Goal: Find specific page/section: Find specific page/section

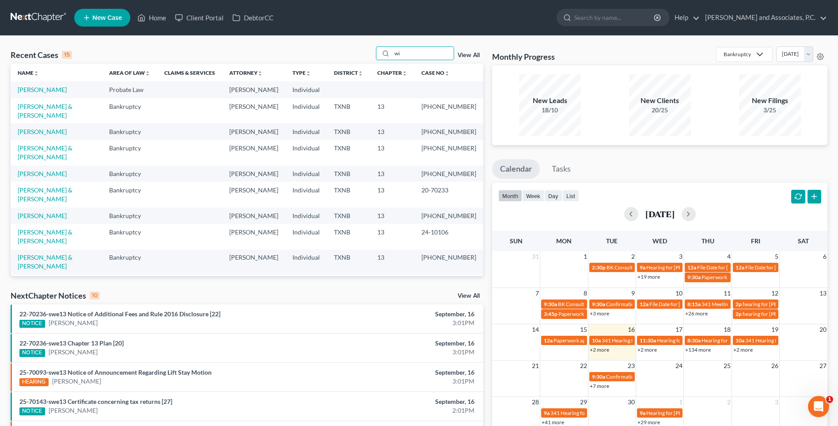
type input "w"
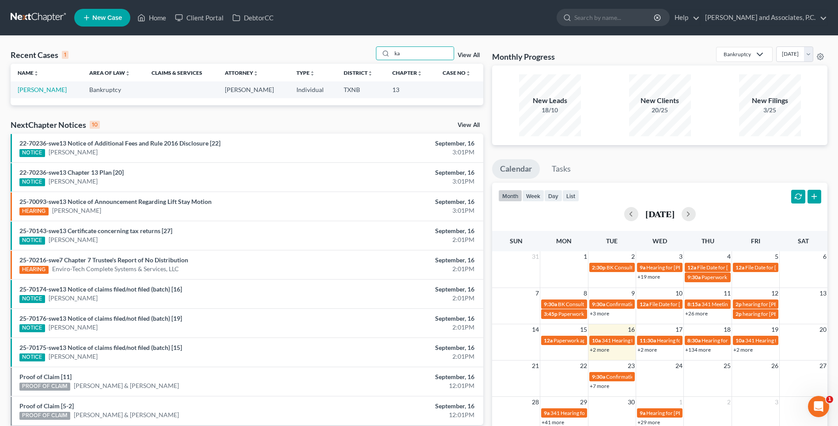
type input "k"
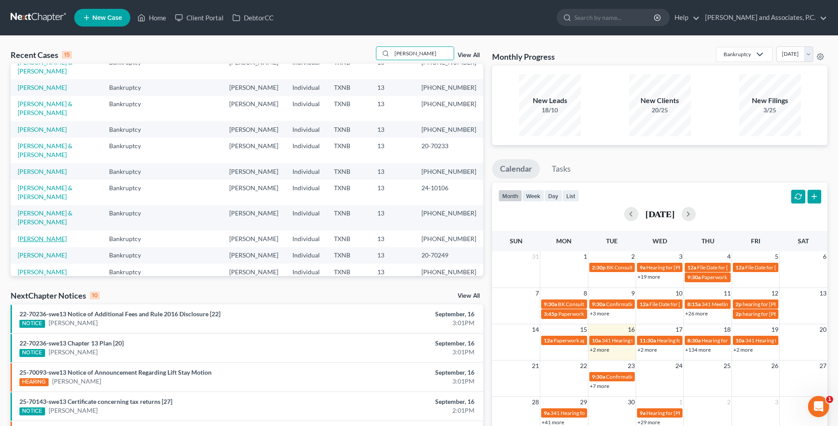
scroll to position [61, 0]
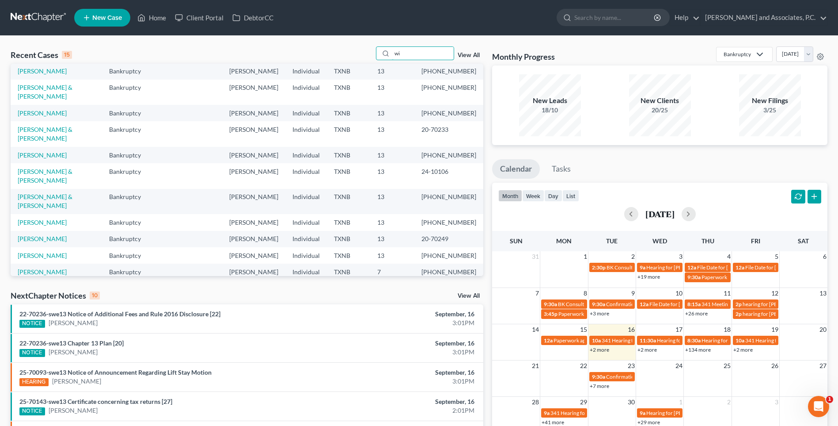
type input "w"
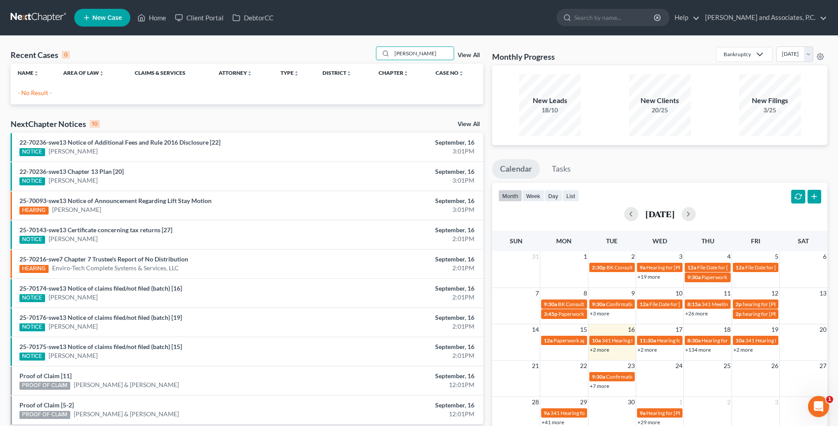
scroll to position [0, 0]
type input "m"
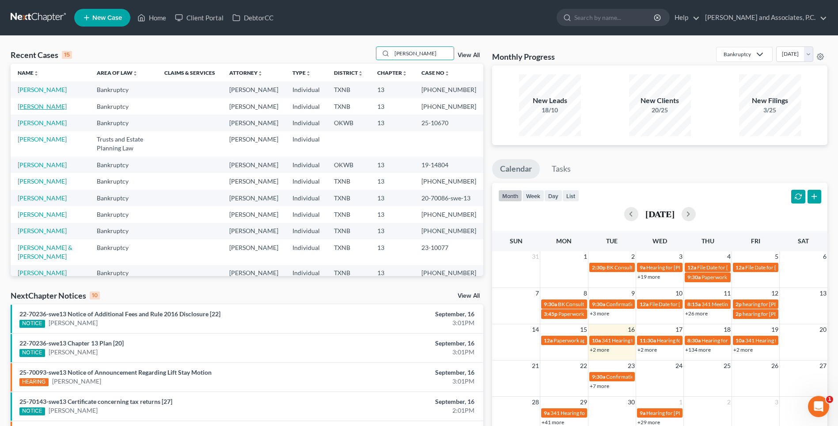
type input "[PERSON_NAME]"
click at [54, 110] on link "[PERSON_NAME]" at bounding box center [42, 107] width 49 height 8
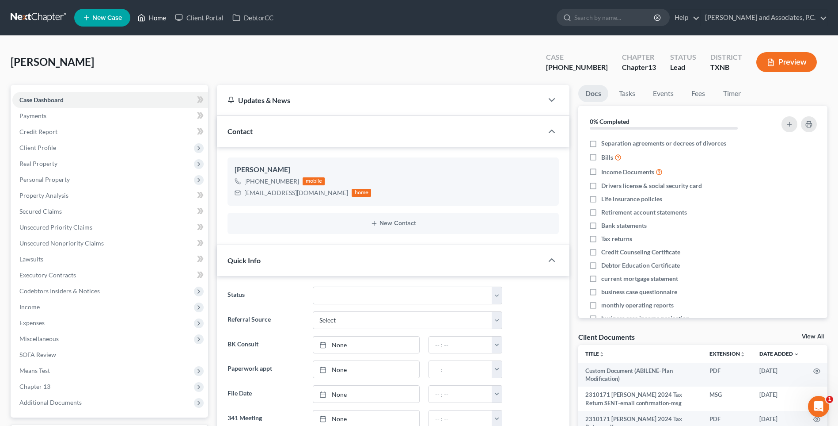
click at [159, 19] on link "Home" at bounding box center [152, 18] width 38 height 16
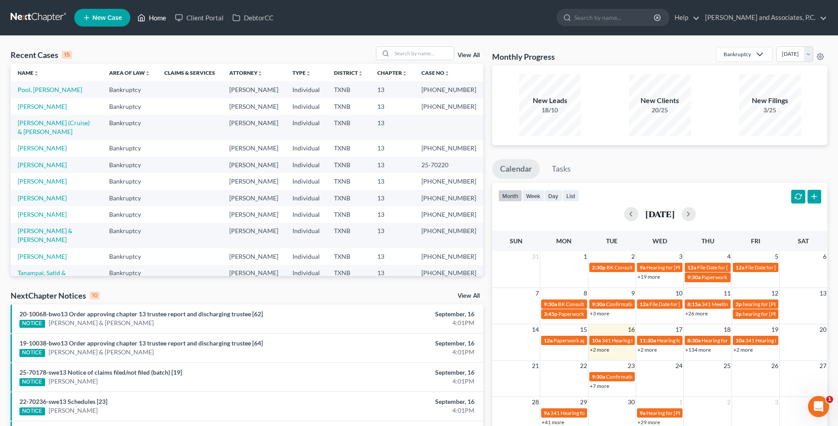
click at [133, 10] on link "Home" at bounding box center [152, 18] width 38 height 16
